Goal: Task Accomplishment & Management: Use online tool/utility

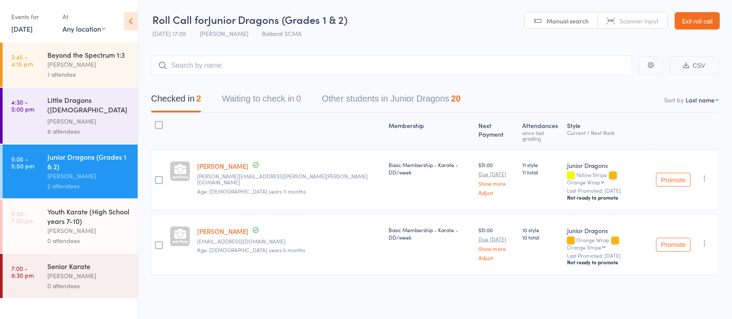
drag, startPoint x: 0, startPoint y: 0, endPoint x: 69, endPoint y: 220, distance: 230.5
click at [69, 220] on div "Youth Karate (High School years 7-10)" at bounding box center [88, 216] width 83 height 19
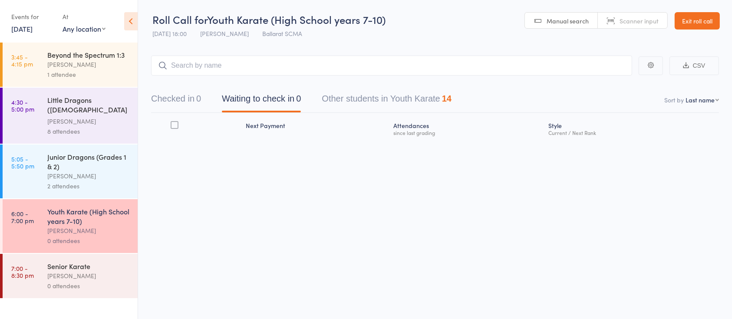
click at [374, 97] on button "Other students in Youth Karate 14" at bounding box center [387, 100] width 130 height 23
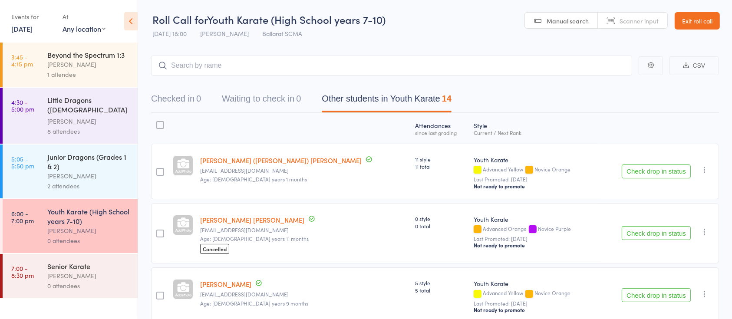
click at [701, 172] on icon "button" at bounding box center [705, 169] width 9 height 9
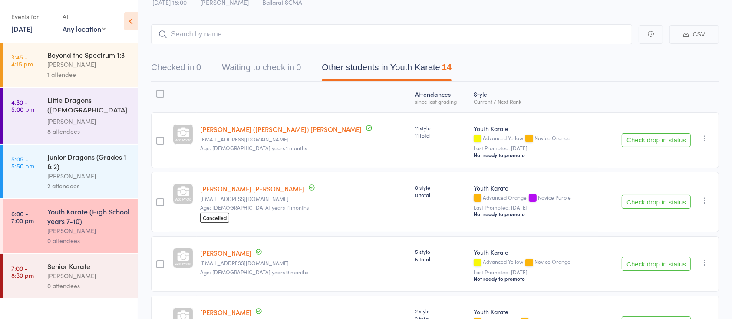
scroll to position [58, 0]
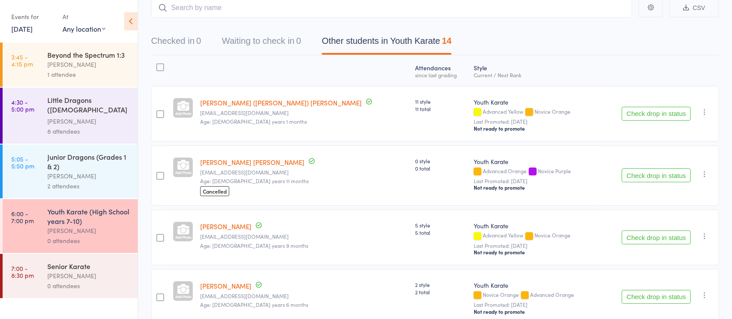
click at [160, 111] on div at bounding box center [160, 114] width 8 height 8
click at [158, 112] on input "checkbox" at bounding box center [158, 112] width 0 height 0
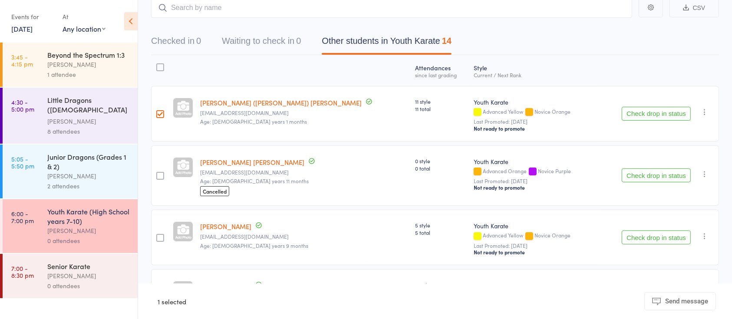
click at [160, 111] on div at bounding box center [160, 114] width 8 height 8
click at [158, 112] on input "checkbox" at bounding box center [158, 112] width 0 height 0
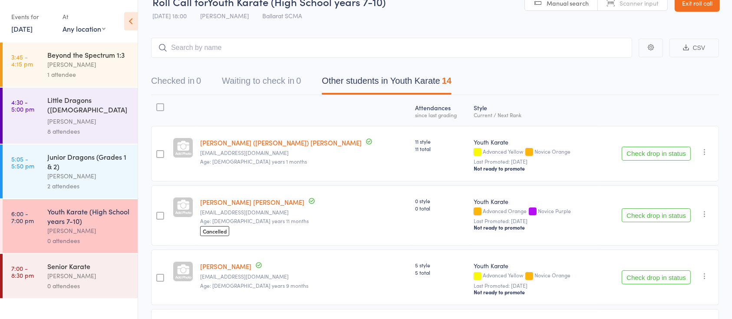
scroll to position [0, 0]
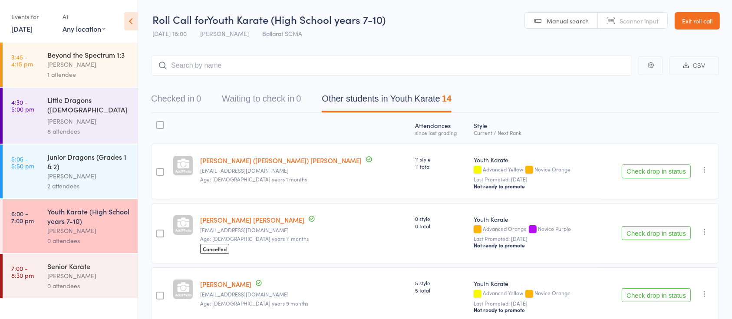
click at [247, 162] on link "[PERSON_NAME] ([PERSON_NAME]) [PERSON_NAME]" at bounding box center [281, 160] width 162 height 9
click at [187, 96] on button "Checked in 0" at bounding box center [176, 100] width 50 height 23
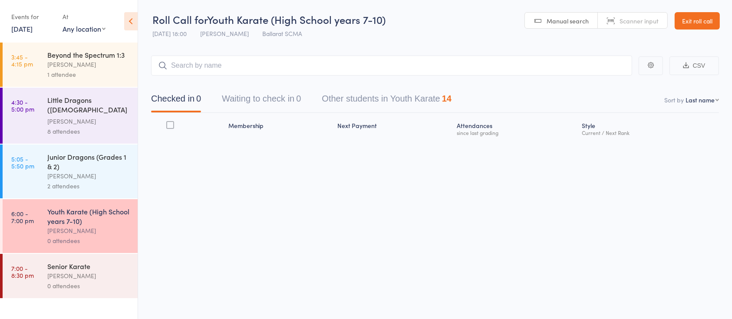
click at [355, 95] on button "Other students in Youth Karate 14" at bounding box center [387, 100] width 130 height 23
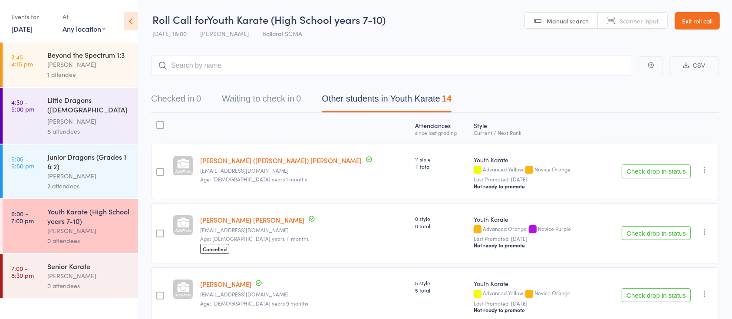
click at [170, 101] on button "Checked in 0" at bounding box center [176, 100] width 50 height 23
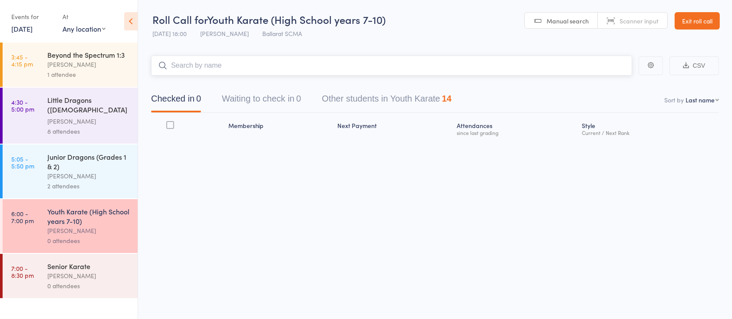
click at [181, 71] on input "search" at bounding box center [391, 66] width 481 height 20
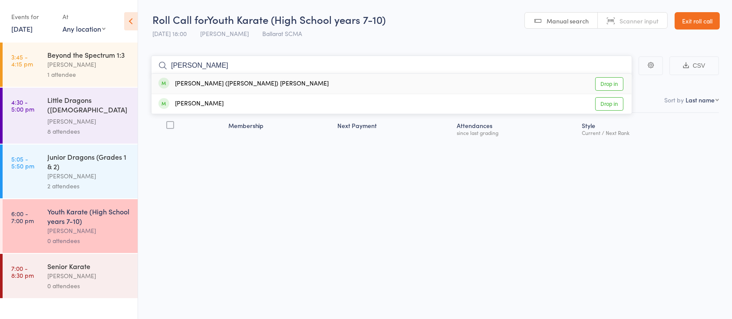
type input "[PERSON_NAME]"
click at [610, 86] on link "Drop in" at bounding box center [609, 83] width 28 height 13
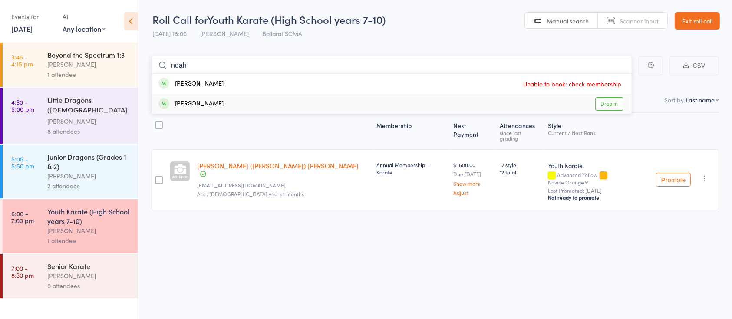
type input "noah"
click at [609, 105] on link "Drop in" at bounding box center [609, 103] width 28 height 13
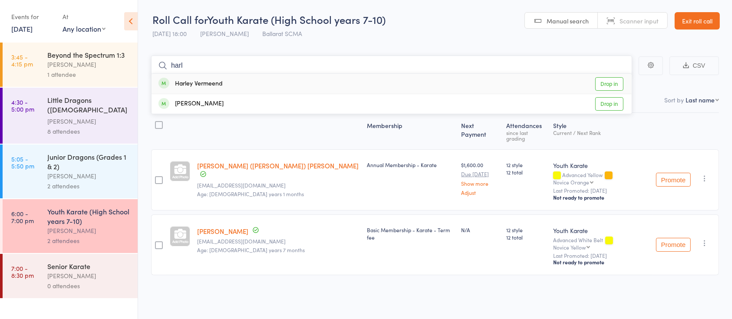
type input "harl"
click at [613, 86] on link "Drop in" at bounding box center [609, 83] width 28 height 13
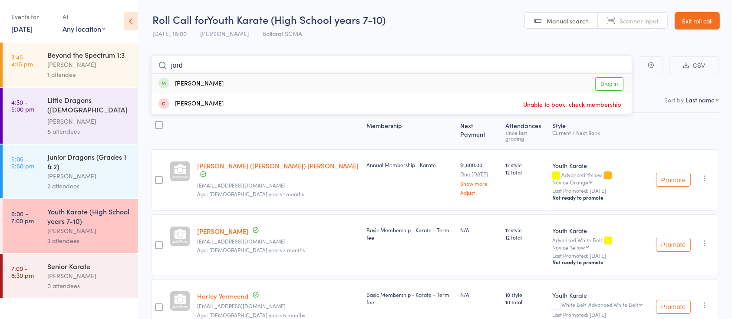
type input "jord"
click at [617, 87] on link "Drop in" at bounding box center [609, 83] width 28 height 13
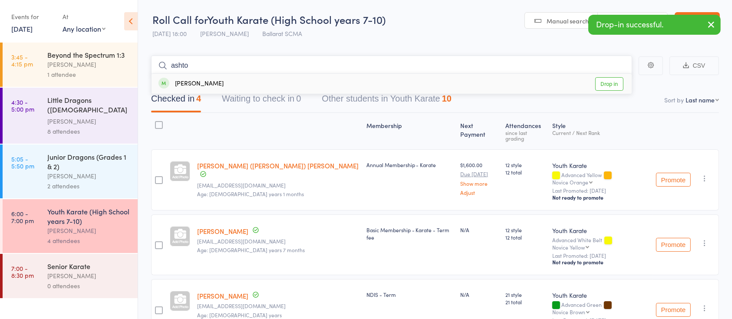
type input "ashto"
drag, startPoint x: 608, startPoint y: 85, endPoint x: 605, endPoint y: 87, distance: 4.5
click at [608, 86] on link "Drop in" at bounding box center [609, 83] width 28 height 13
type input "[PERSON_NAME]"
drag, startPoint x: 618, startPoint y: 82, endPoint x: 612, endPoint y: 85, distance: 6.4
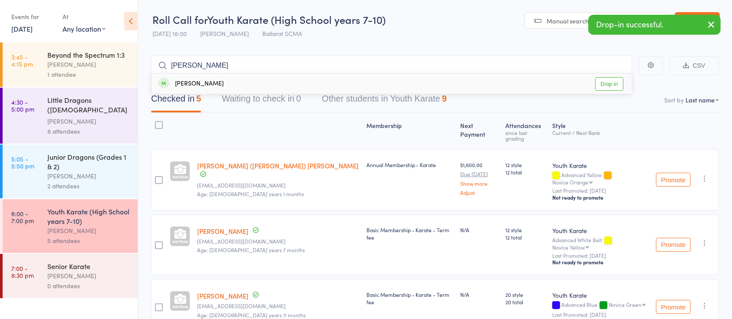
click at [616, 83] on link "Drop in" at bounding box center [609, 83] width 28 height 13
